Goal: Task Accomplishment & Management: Use online tool/utility

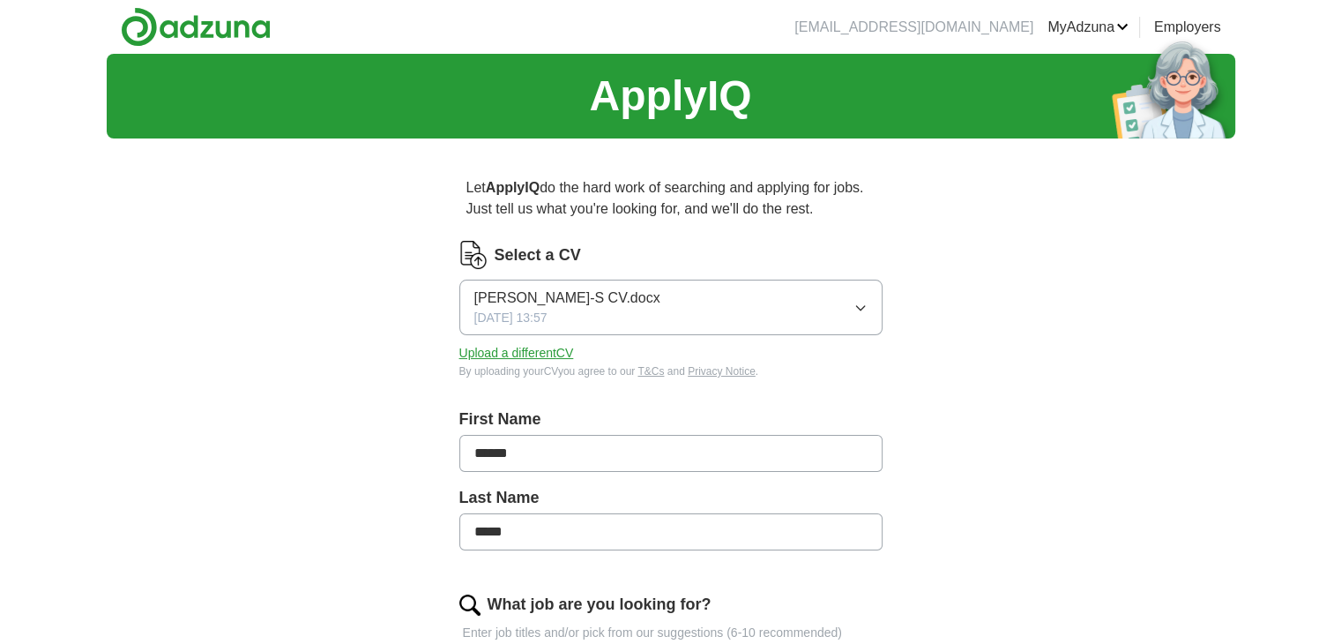
click at [759, 302] on button "[PERSON_NAME]-S CV.docx [DATE] 13:57" at bounding box center [670, 308] width 423 height 56
click at [561, 345] on button "Upload a different CV" at bounding box center [516, 353] width 115 height 19
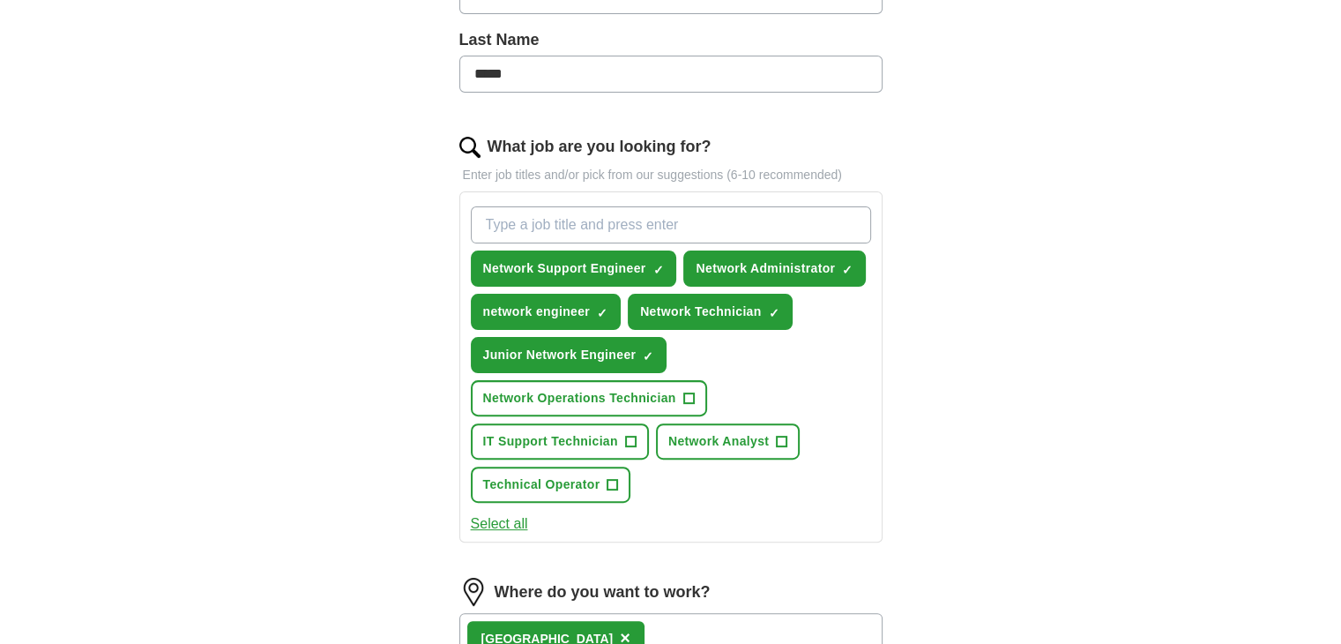
scroll to position [459, 0]
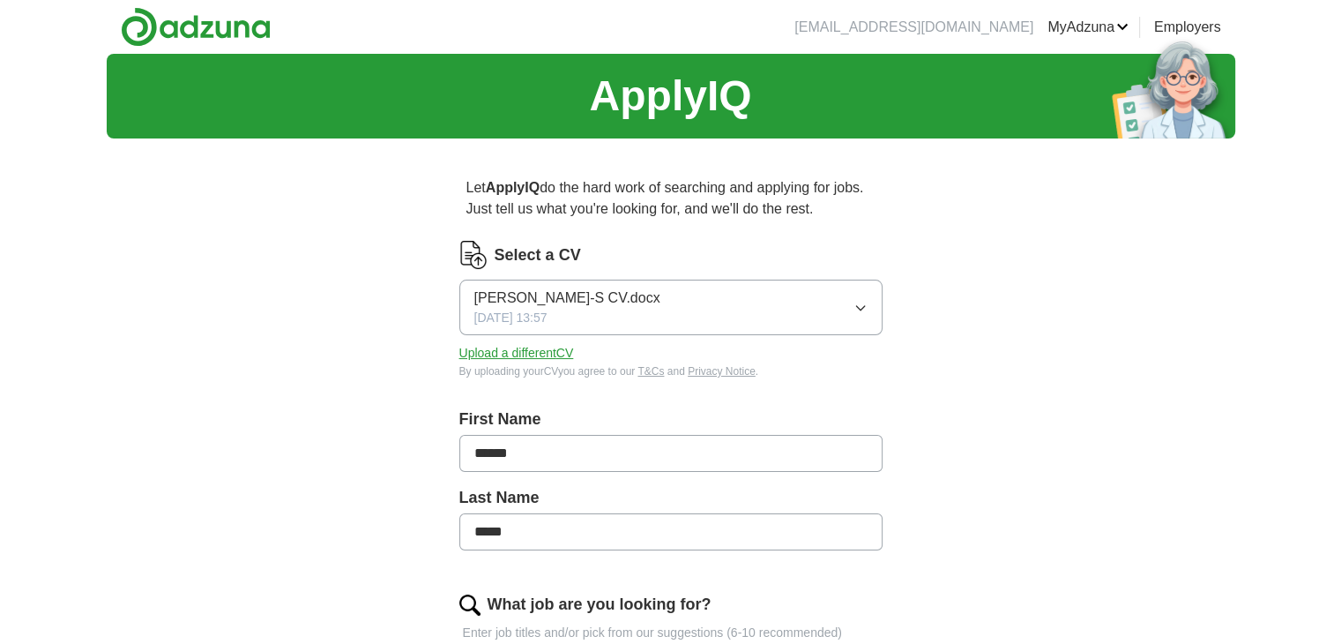
click at [1104, 30] on link "MyAdzuna" at bounding box center [1088, 27] width 81 height 21
click at [0, 0] on link "ApplyIQ" at bounding box center [0, 0] width 0 height 0
